Goal: Book appointment/travel/reservation

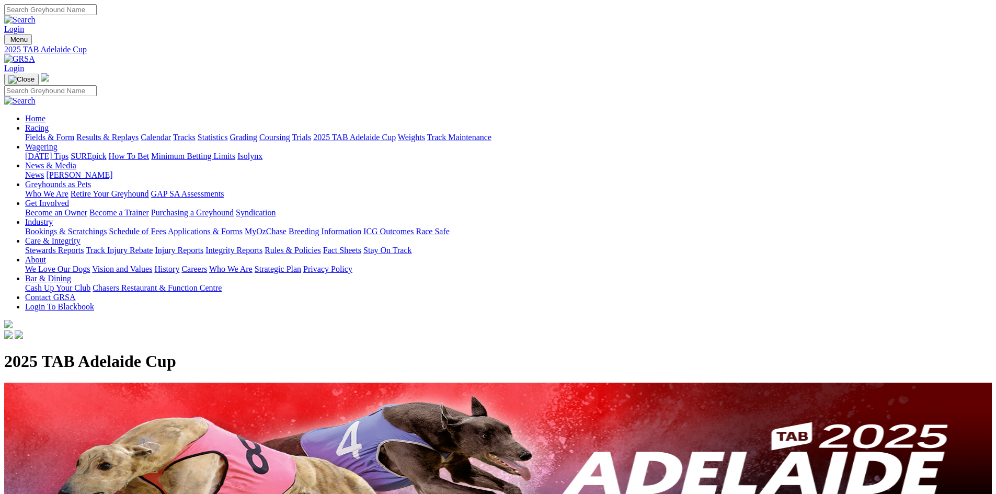
click at [76, 161] on link "News & Media" at bounding box center [50, 165] width 51 height 9
click at [44, 170] on link "News" at bounding box center [34, 174] width 19 height 9
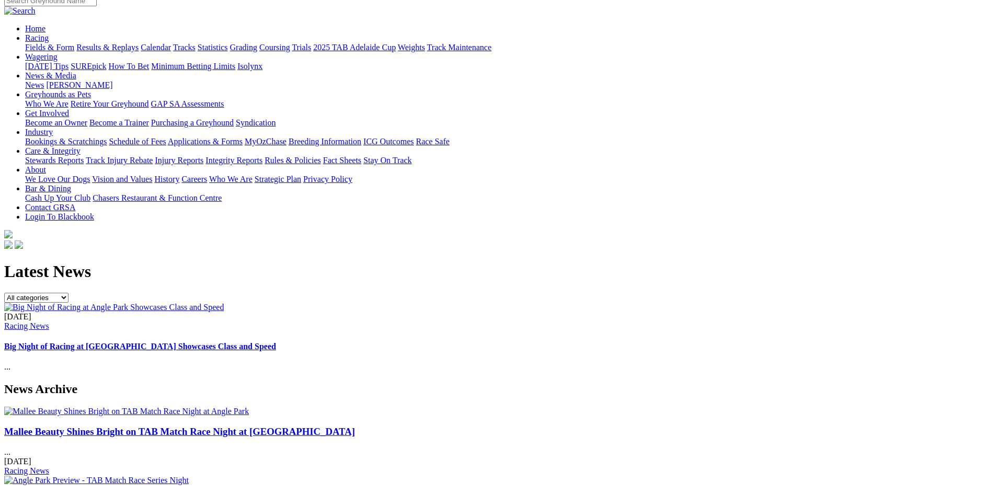
scroll to position [105, 0]
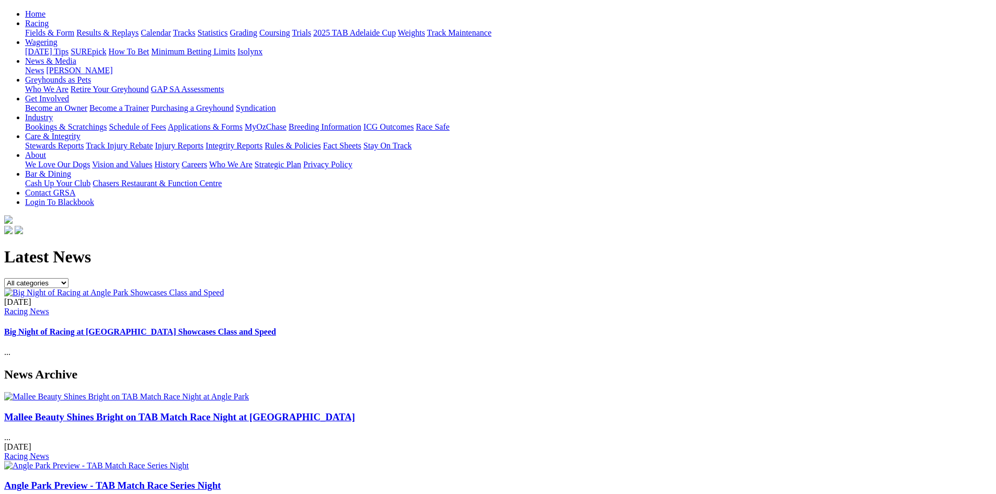
click at [276, 327] on link "Big Night of Racing at [GEOGRAPHIC_DATA] Showcases Class and Speed" at bounding box center [140, 331] width 272 height 9
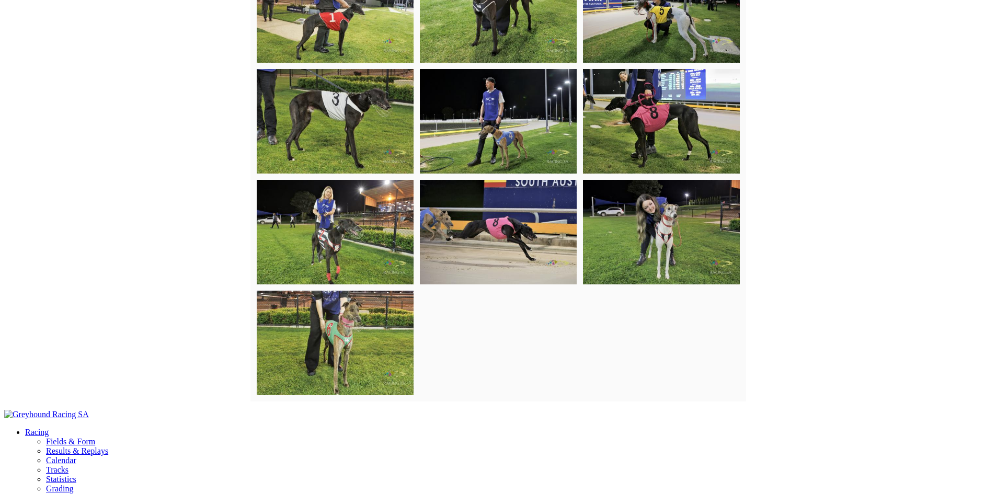
scroll to position [2422, 0]
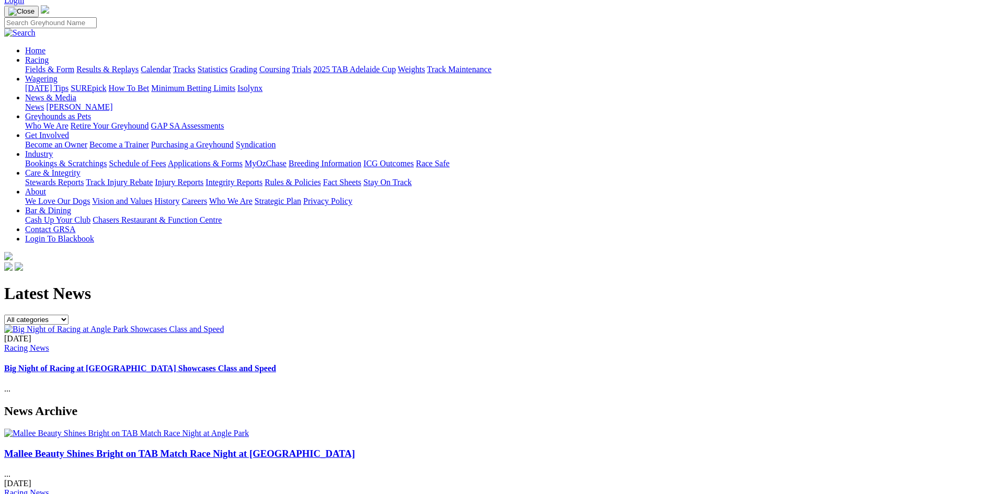
scroll to position [139, 0]
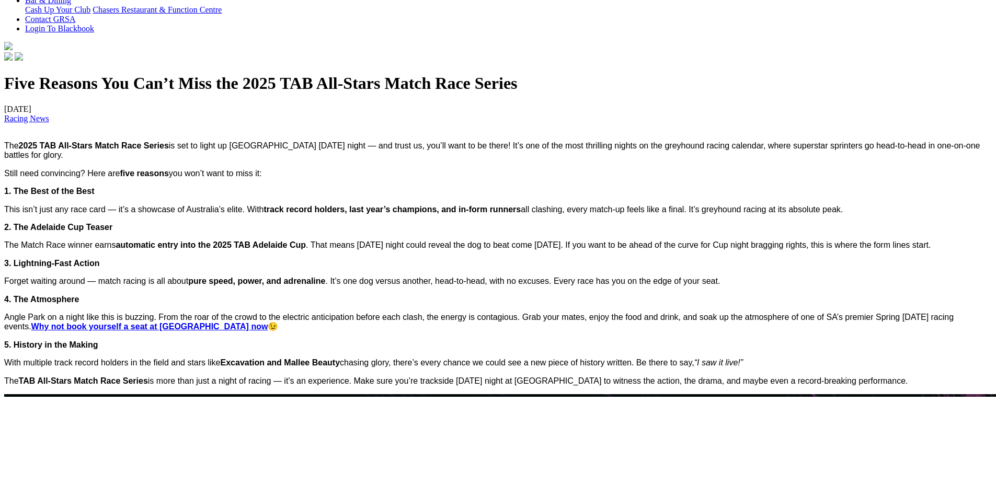
scroll to position [279, 0]
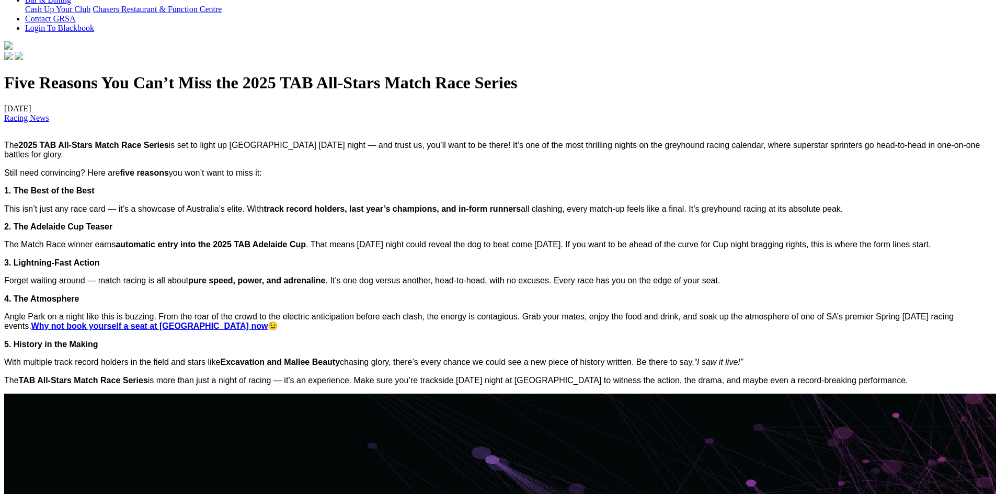
click at [268, 330] on link "Why not book yourself a seat at Chasers now" at bounding box center [149, 326] width 237 height 9
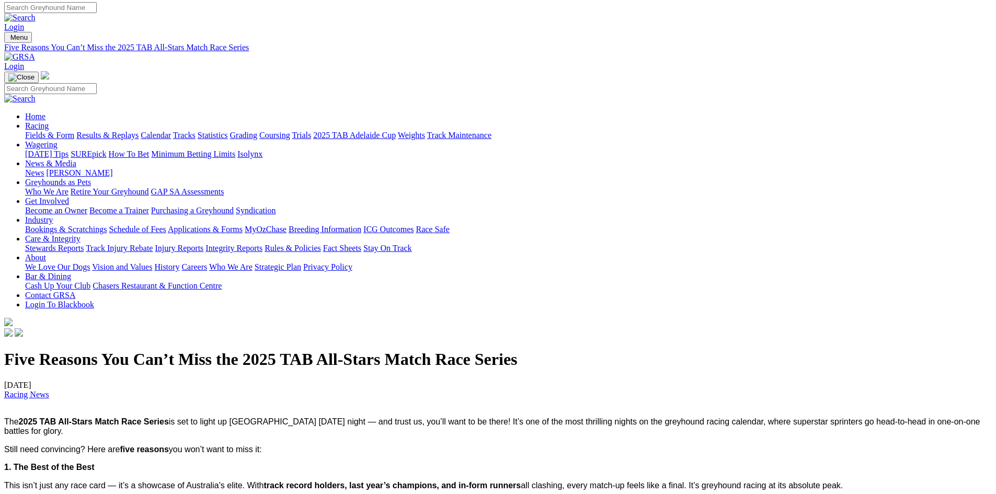
scroll to position [0, 0]
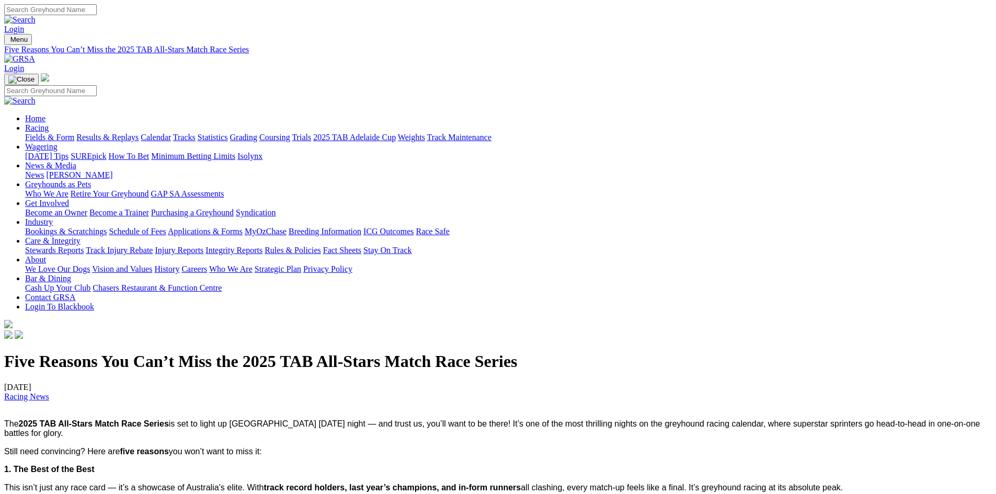
click at [35, 54] on img at bounding box center [19, 58] width 31 height 9
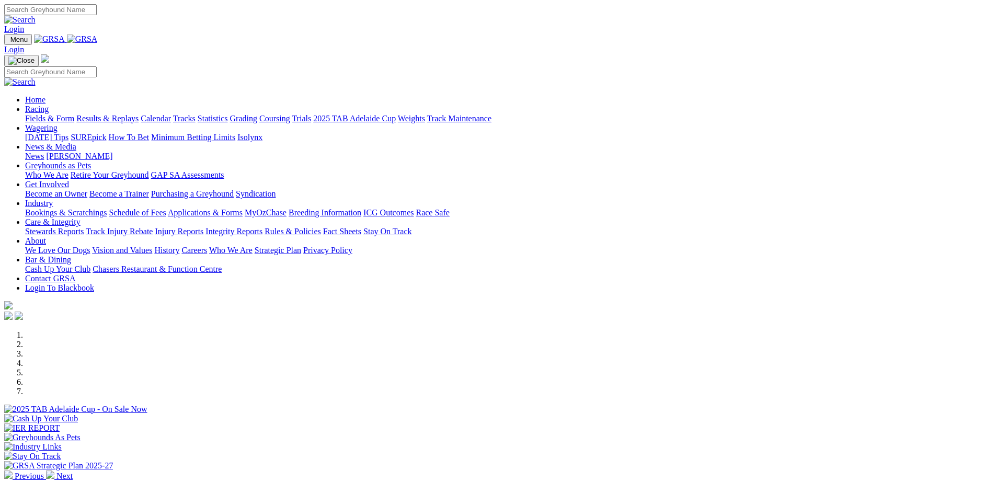
click at [13, 471] on img at bounding box center [8, 475] width 8 height 8
click at [385, 414] on div at bounding box center [498, 414] width 988 height 0
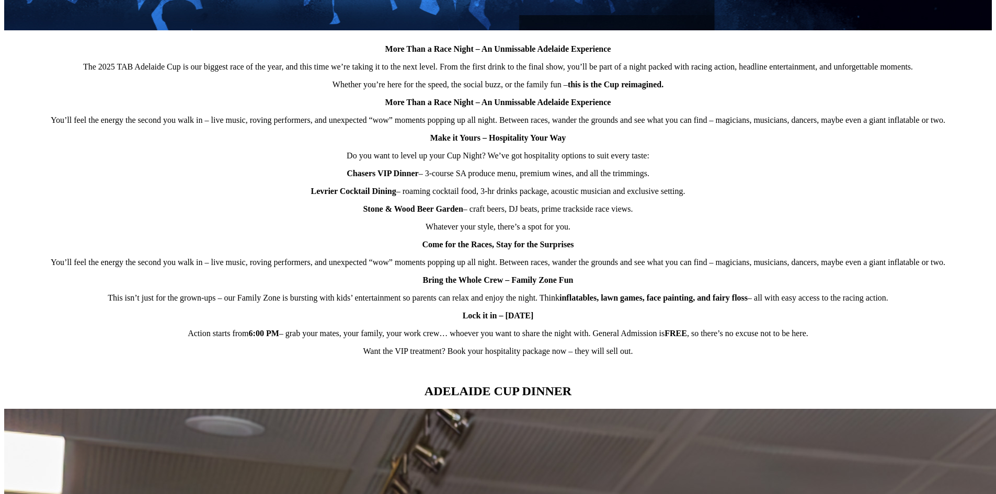
scroll to position [627, 0]
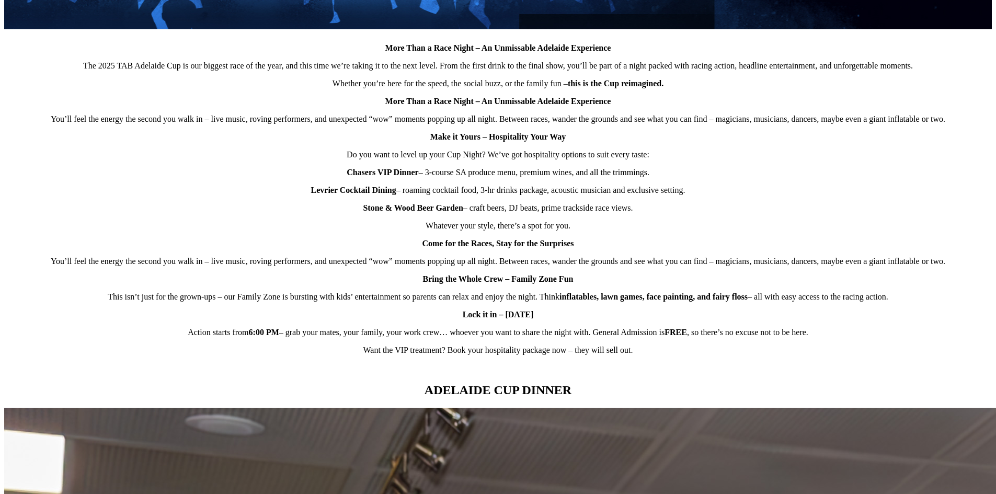
click at [428, 177] on p "Chasers VIP Dinner – 3-course SA produce menu, premium wines, and all the trimm…" at bounding box center [498, 172] width 988 height 9
drag, startPoint x: 428, startPoint y: 215, endPoint x: 634, endPoint y: 219, distance: 205.5
click at [634, 177] on p "Chasers VIP Dinner – 3-course SA produce menu, premium wines, and all the trimm…" at bounding box center [498, 172] width 988 height 9
click at [640, 177] on p "Chasers VIP Dinner – 3-course SA produce menu, premium wines, and all the trimm…" at bounding box center [498, 172] width 988 height 9
drag, startPoint x: 641, startPoint y: 219, endPoint x: 426, endPoint y: 210, distance: 216.1
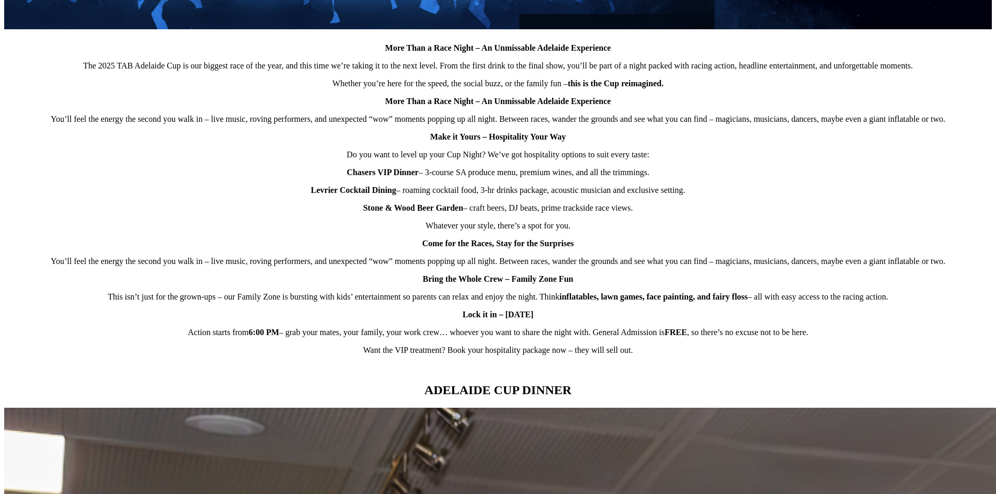
click at [426, 210] on div "More Than a Race Night – An Unmissable Adelaide Experience The 2025 TAB Adelaid…" at bounding box center [498, 63] width 988 height 617
copy p "3-course SA produce menu, premium wines, and all the trimmings."
drag, startPoint x: 678, startPoint y: 239, endPoint x: 493, endPoint y: 231, distance: 184.7
click at [493, 231] on div "More Than a Race Night – An Unmissable Adelaide Experience The 2025 TAB Adelaid…" at bounding box center [498, 63] width 988 height 617
drag, startPoint x: 488, startPoint y: 231, endPoint x: 480, endPoint y: 232, distance: 8.4
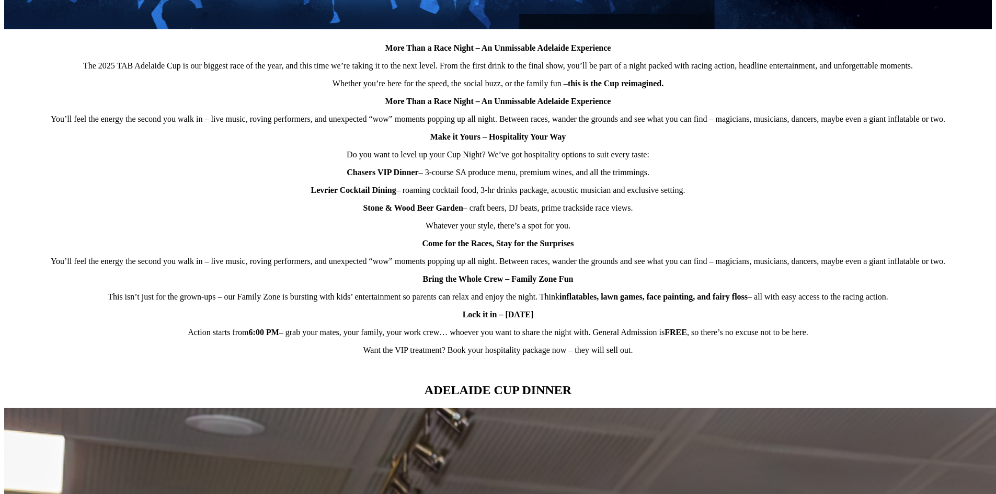
click at [488, 195] on p "Levrier Cocktail Dining – roaming cocktail food, 3-hr drinks package, acoustic …" at bounding box center [498, 190] width 988 height 9
click at [408, 195] on p "Levrier Cocktail Dining – roaming cocktail food, 3-hr drinks package, acoustic …" at bounding box center [498, 190] width 988 height 9
drag, startPoint x: 405, startPoint y: 236, endPoint x: 696, endPoint y: 229, distance: 291.3
click at [696, 229] on div "More Than a Race Night – An Unmissable Adelaide Experience The 2025 TAB Adelaid…" at bounding box center [498, 63] width 988 height 617
copy p "roaming cocktail food, 3-hr drinks package, acoustic musician and exclusive set…"
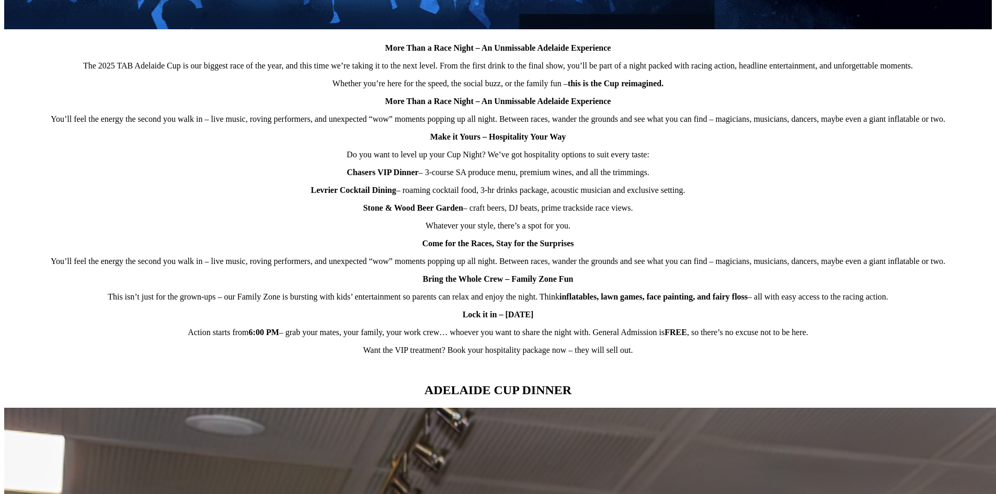
click at [632, 213] on p "Stone & Wood Beer Garden – craft beers, DJ beats, prime trackside race views." at bounding box center [498, 207] width 988 height 9
drag, startPoint x: 632, startPoint y: 250, endPoint x: 476, endPoint y: 249, distance: 155.8
click at [476, 213] on p "Stone & Wood Beer Garden – craft beers, DJ beats, prime trackside race views." at bounding box center [498, 207] width 988 height 9
copy div "craft beers, DJ beats, prime trackside race views."
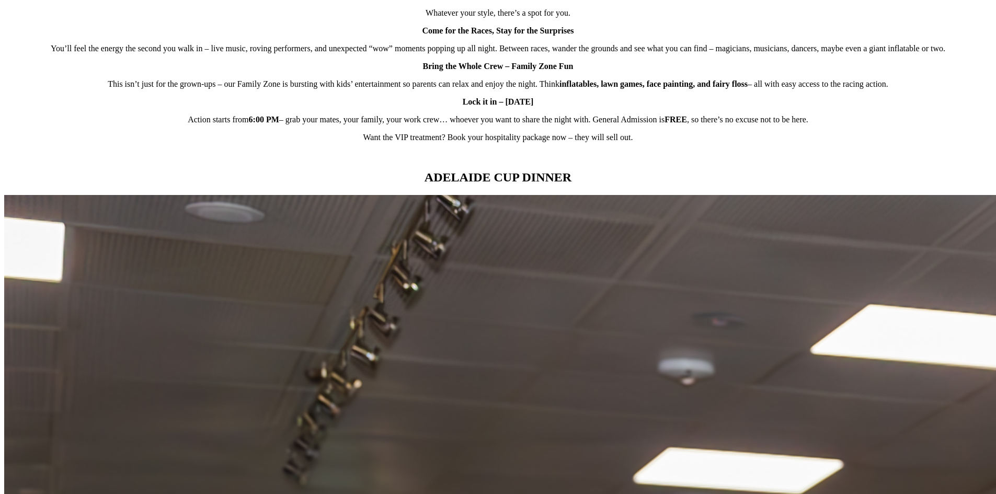
scroll to position [976, 0]
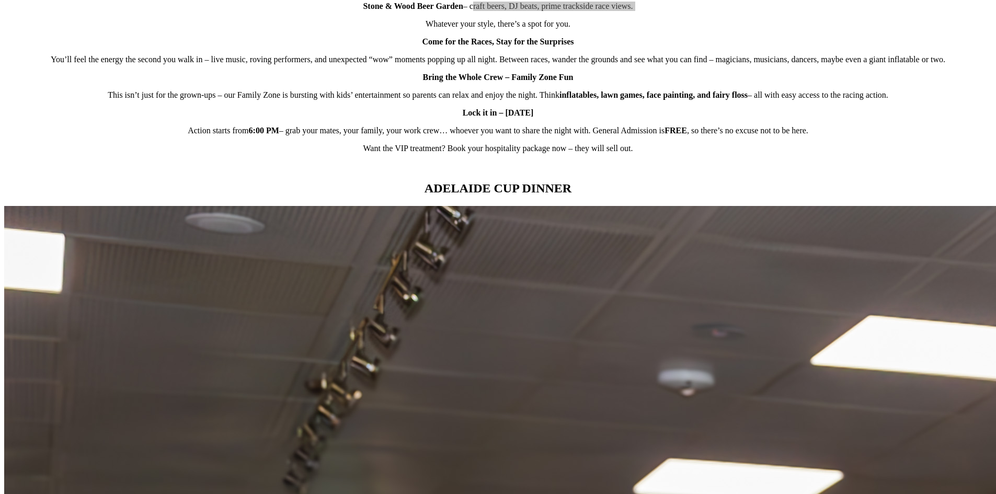
scroll to position [906, 0]
